Goal: Transaction & Acquisition: Purchase product/service

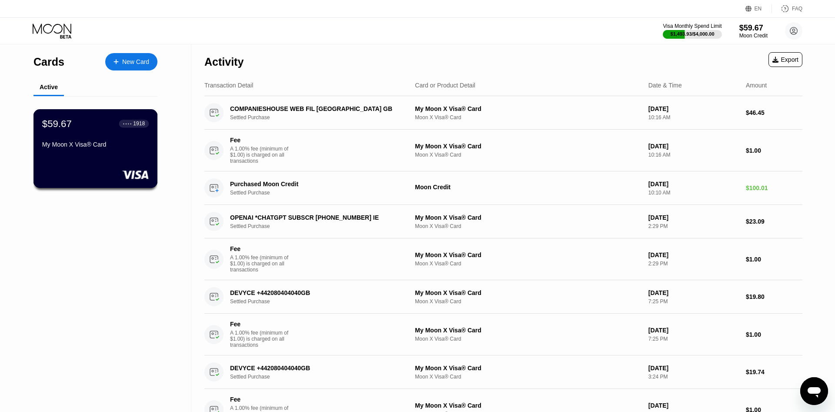
click at [118, 148] on div "My Moon X Visa® Card" at bounding box center [95, 144] width 107 height 7
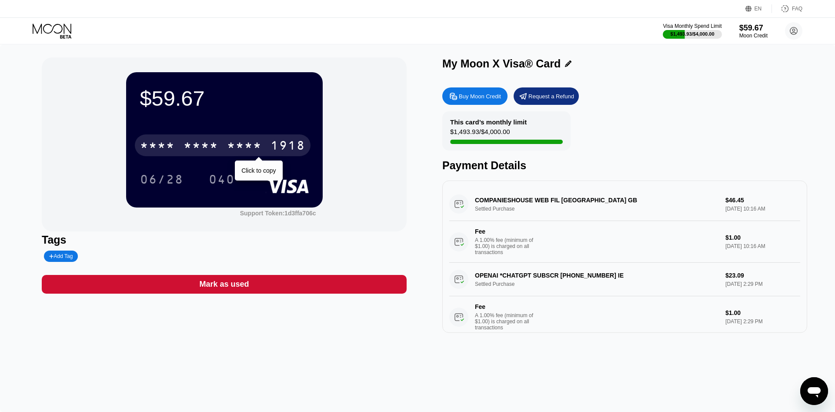
click at [232, 138] on div "* * * * * * * * * * * * 1918" at bounding box center [223, 145] width 176 height 22
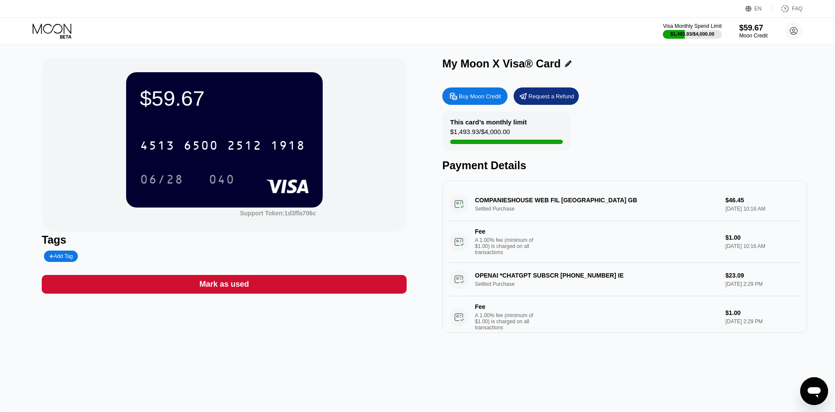
click at [469, 96] on div "Buy Moon Credit" at bounding box center [480, 96] width 42 height 7
type input "0"
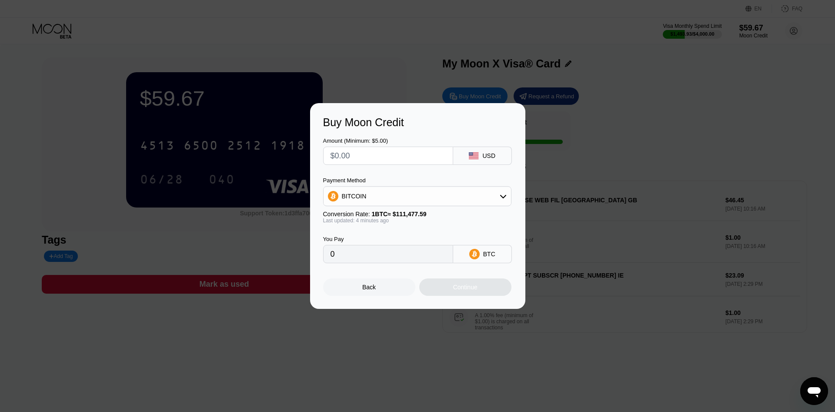
click at [421, 163] on input "text" at bounding box center [387, 155] width 115 height 17
type input "$2"
type input "0.00001796"
type input "$20"
type input "0.00017959"
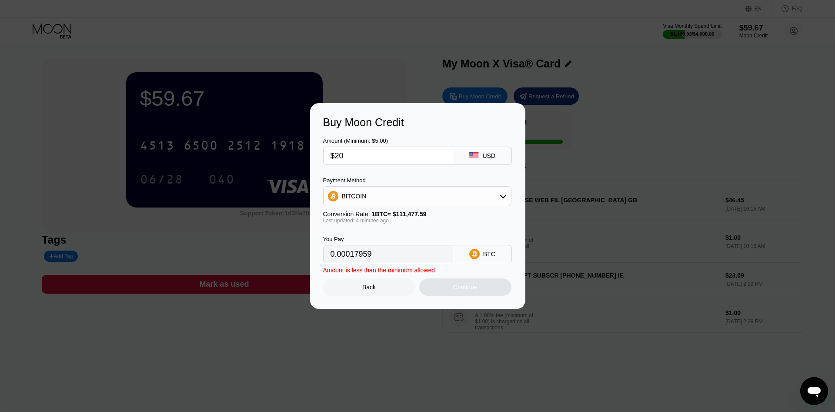
type input "$200"
type input "0.00179581"
type input "$200"
click at [419, 192] on div "BITCOIN" at bounding box center [416, 195] width 187 height 17
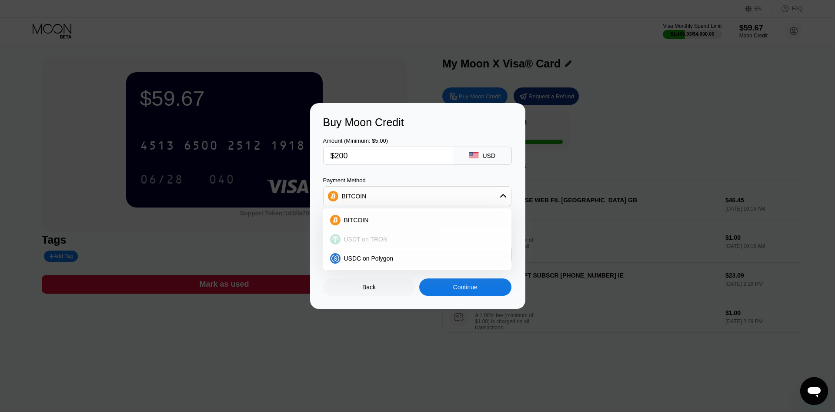
click at [410, 236] on div "USDT on TRON" at bounding box center [422, 239] width 164 height 7
type input "202.02"
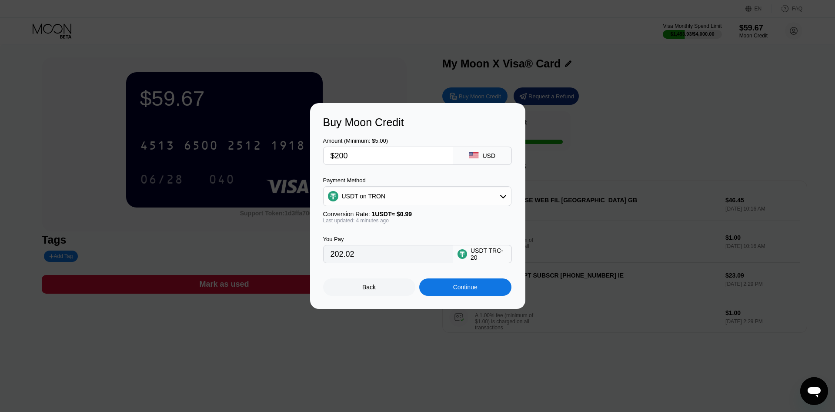
click at [475, 289] on div "Continue" at bounding box center [465, 286] width 24 height 7
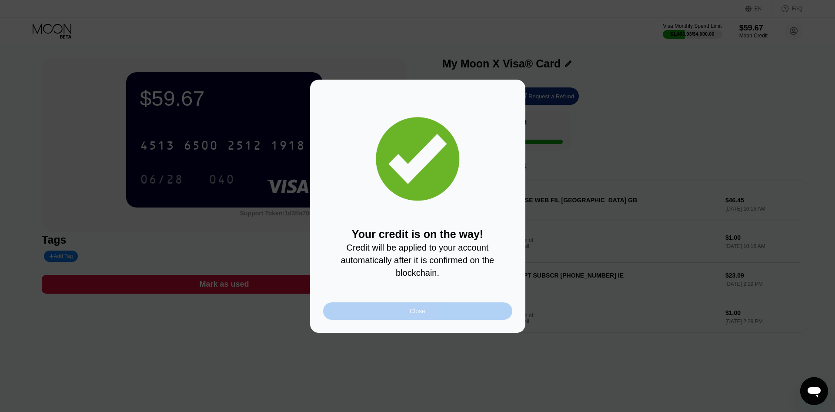
click at [458, 316] on div "Close" at bounding box center [417, 310] width 189 height 17
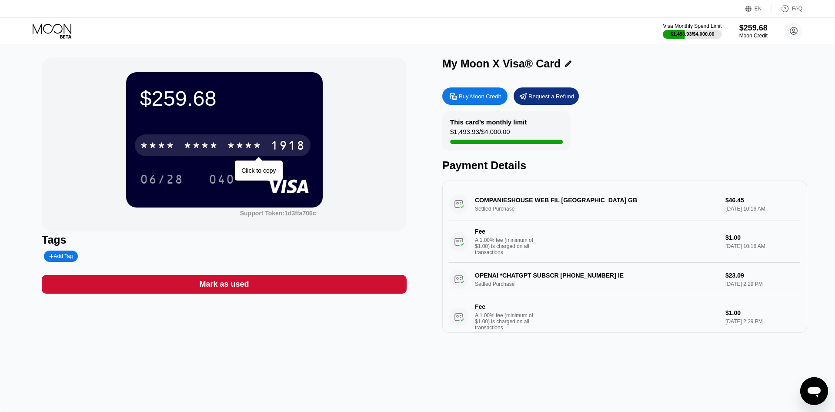
click at [236, 149] on div "* * * *" at bounding box center [244, 147] width 35 height 14
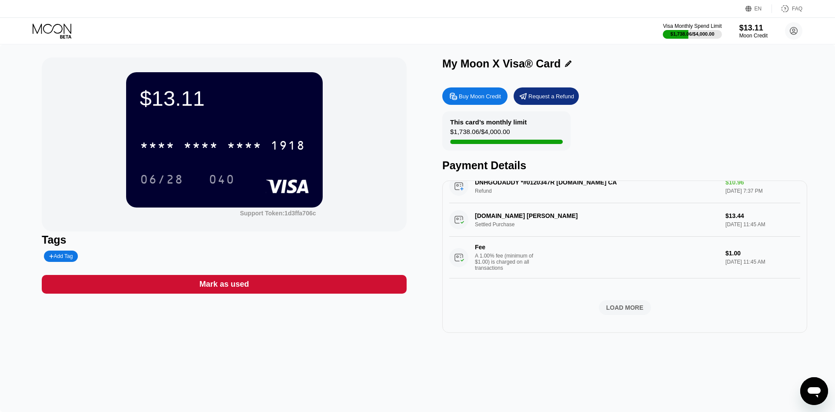
scroll to position [767, 0]
click at [633, 310] on div "LOAD MORE" at bounding box center [624, 307] width 37 height 8
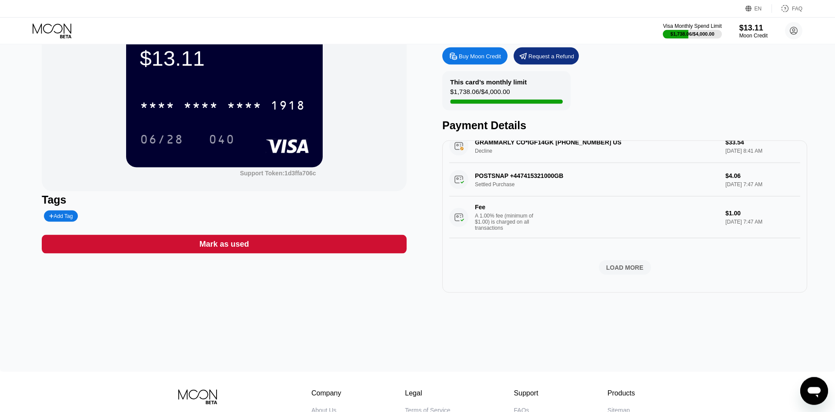
scroll to position [44, 0]
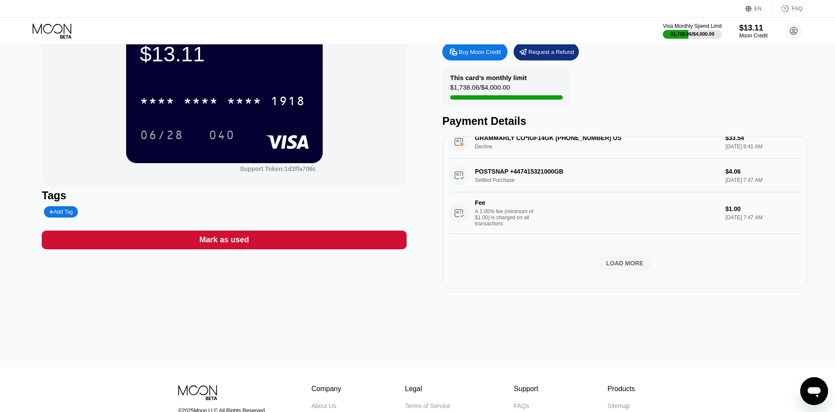
click at [619, 262] on div "LOAD MORE" at bounding box center [624, 263] width 37 height 8
click at [607, 265] on div "LOAD MORE" at bounding box center [624, 263] width 37 height 8
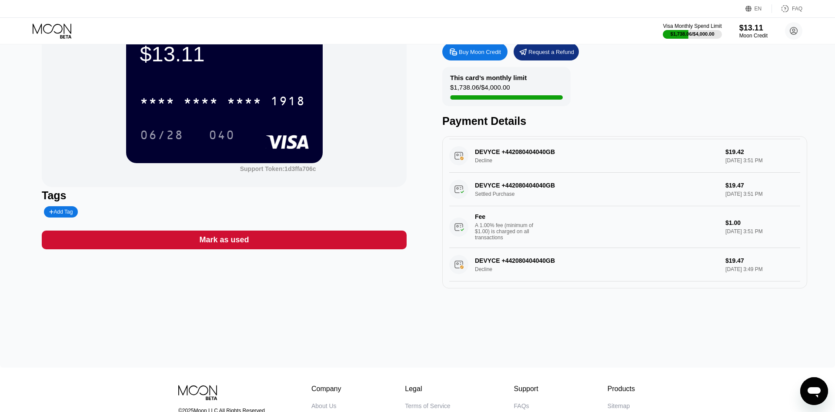
scroll to position [3057, 0]
